Goal: Use online tool/utility

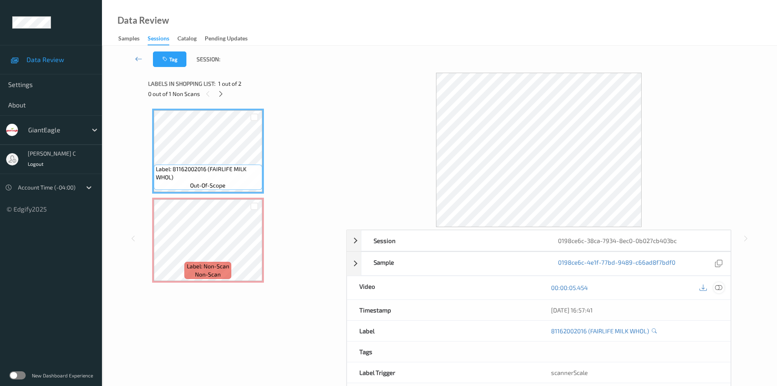
click at [721, 287] on icon at bounding box center [718, 287] width 7 height 7
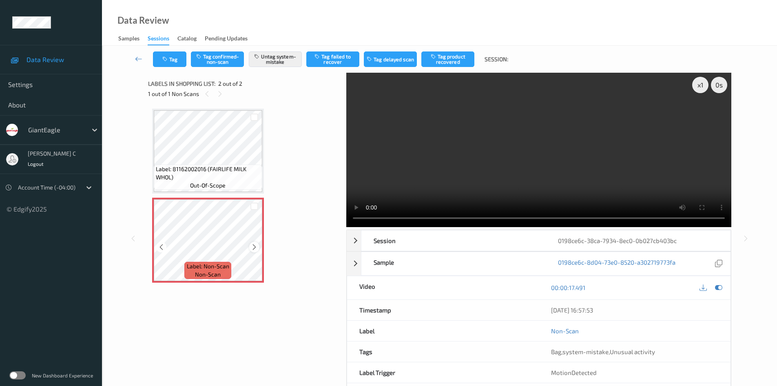
click at [254, 246] on icon at bounding box center [254, 246] width 7 height 7
click at [255, 244] on icon at bounding box center [254, 246] width 7 height 7
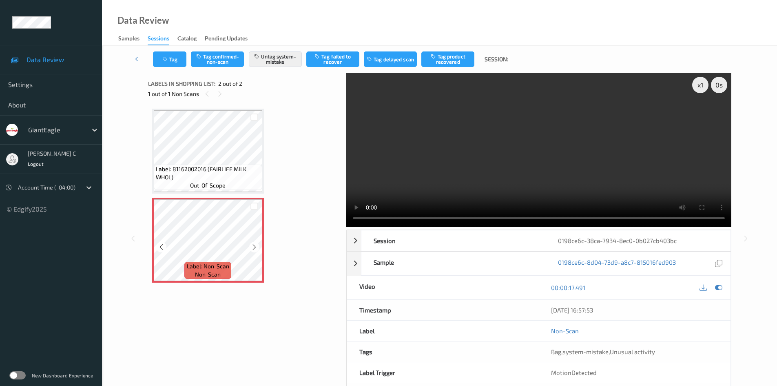
click at [255, 244] on icon at bounding box center [254, 246] width 7 height 7
click at [700, 89] on div "x 1" at bounding box center [701, 85] width 16 height 16
click at [700, 89] on div "x 2" at bounding box center [701, 85] width 16 height 16
